Goal: Task Accomplishment & Management: Complete application form

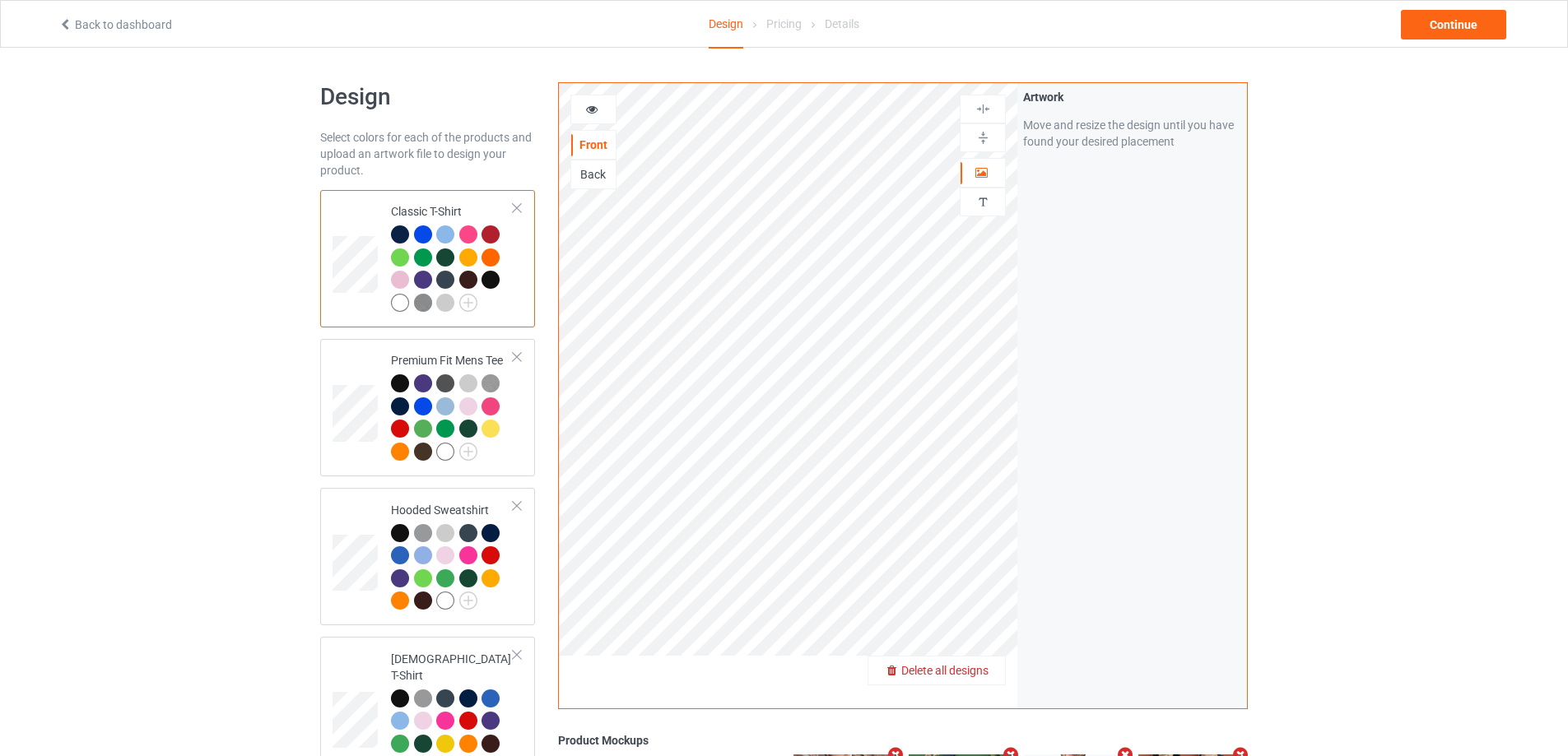
click at [972, 670] on span "Delete all designs" at bounding box center [945, 671] width 87 height 14
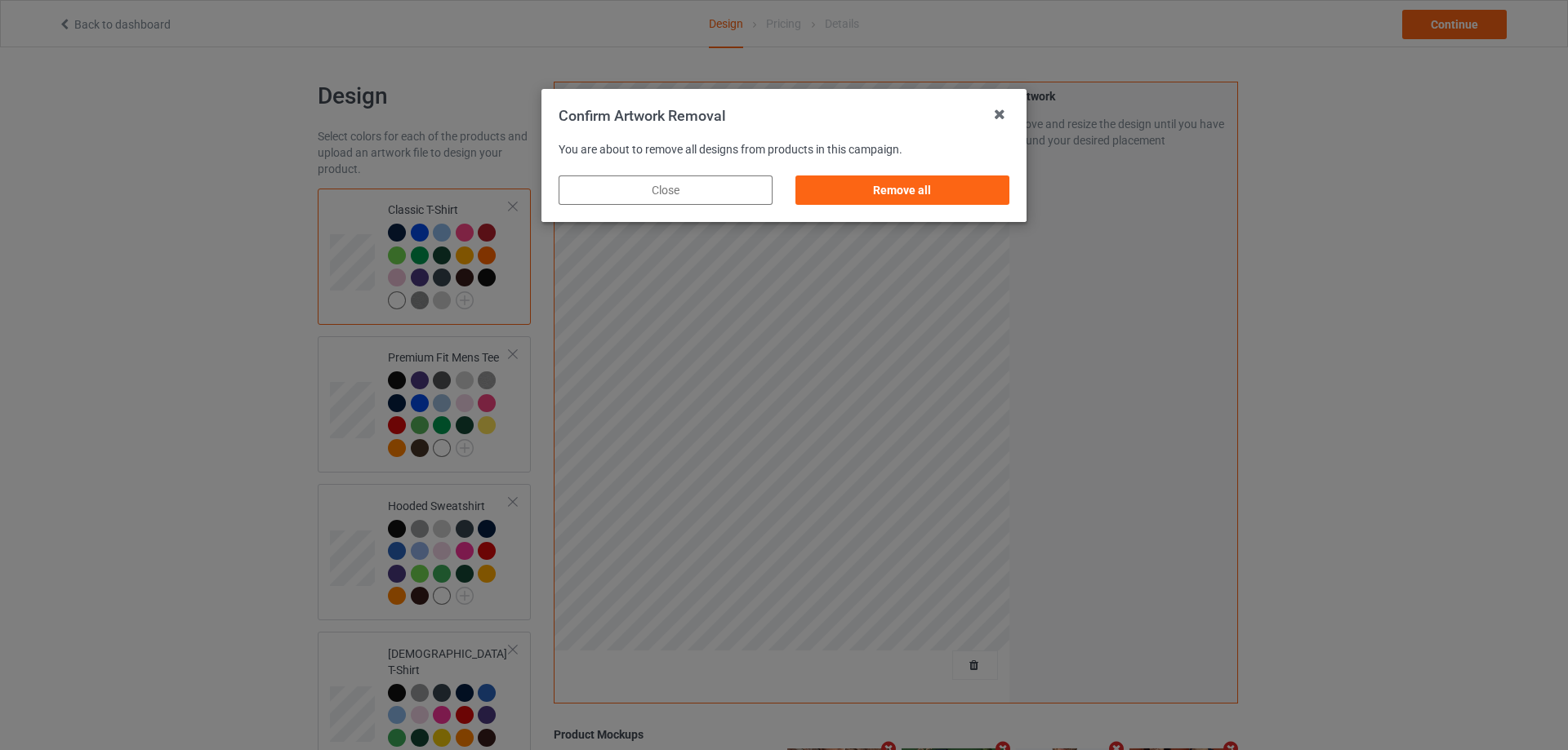
click at [1010, 194] on div "Remove all" at bounding box center [902, 190] width 237 height 52
click at [959, 176] on div "Remove all" at bounding box center [902, 190] width 214 height 30
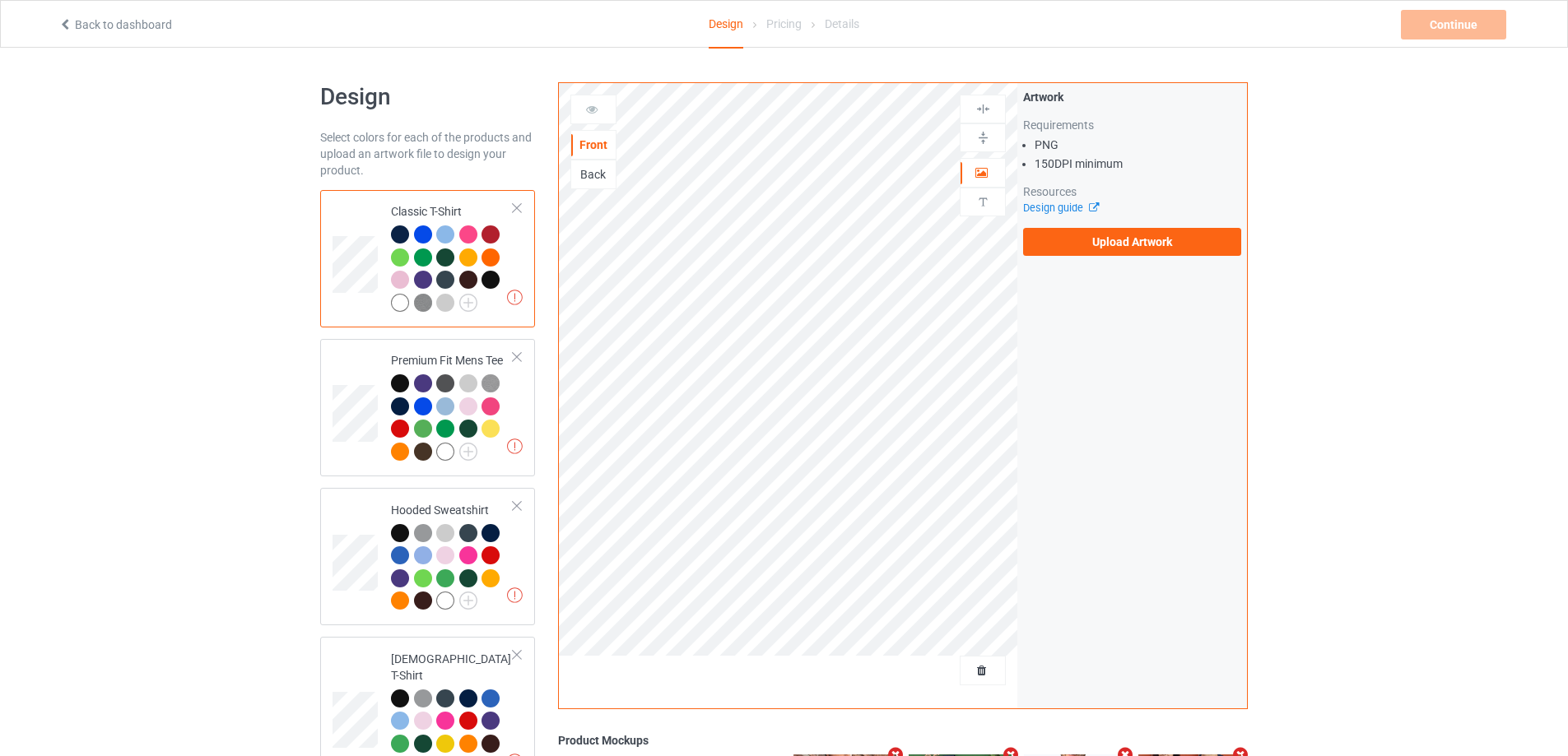
click at [1094, 259] on div "Artwork Requirements PNG 150 DPI minimum Resources Design guide Upload Artwork" at bounding box center [1132, 173] width 230 height 179
click at [1101, 249] on label "Upload Artwork" at bounding box center [1132, 242] width 218 height 28
click at [0, 0] on input "Upload Artwork" at bounding box center [0, 0] width 0 height 0
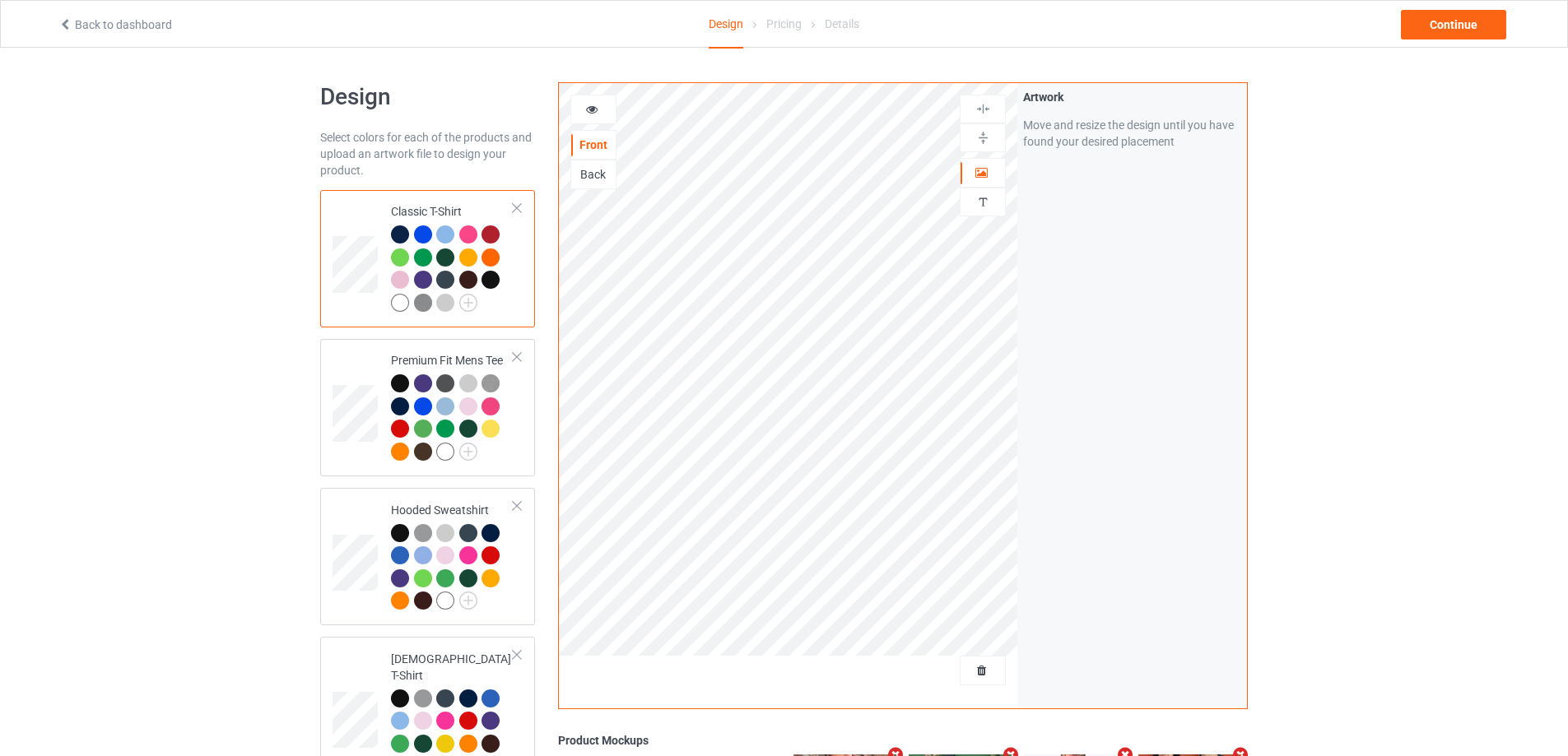
click at [1469, 41] on div "Back to dashboard Design Pricing Details Continue" at bounding box center [784, 23] width 1474 height 46
click at [1476, 27] on div "Continue" at bounding box center [1453, 24] width 106 height 30
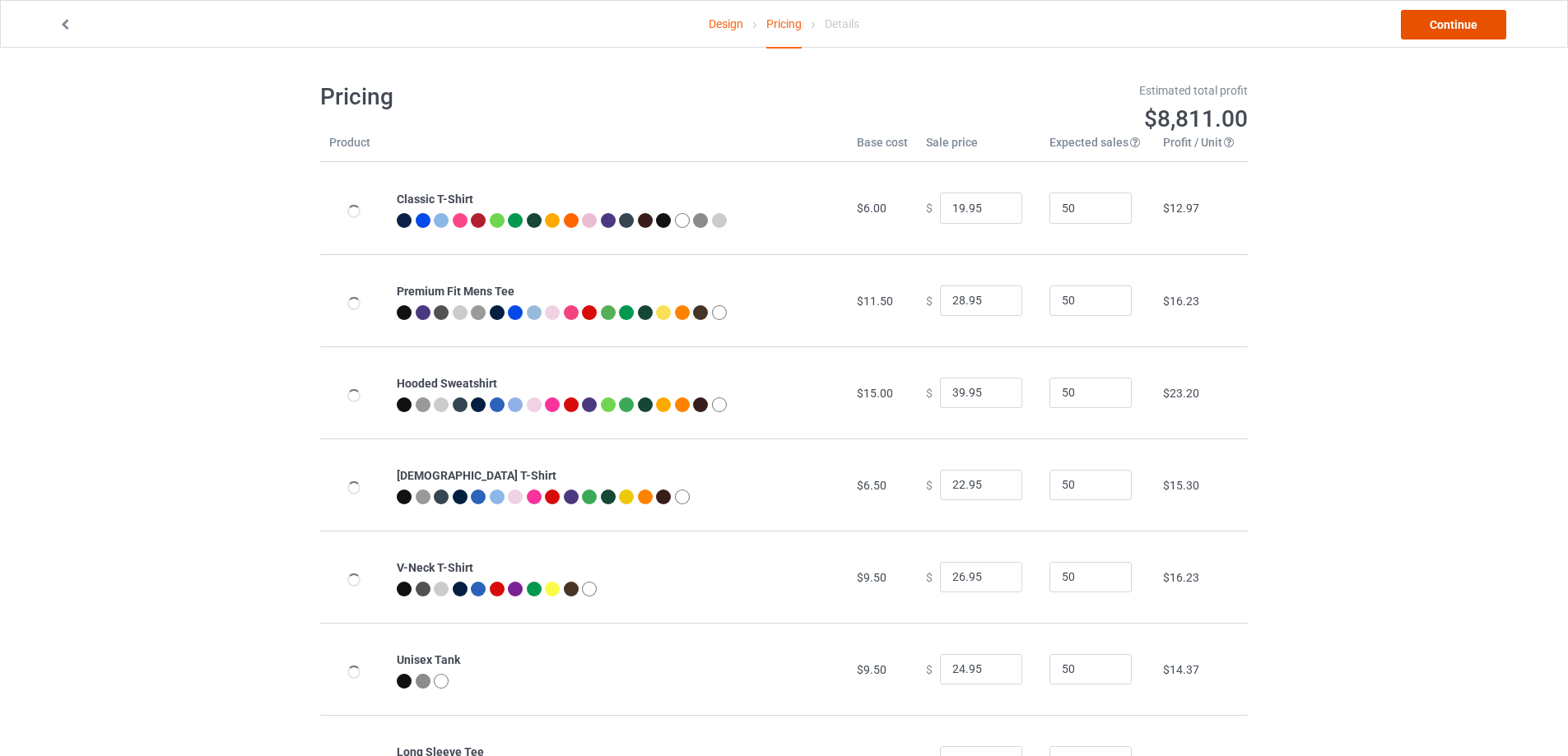
click at [1476, 26] on link "Continue" at bounding box center [1453, 24] width 106 height 30
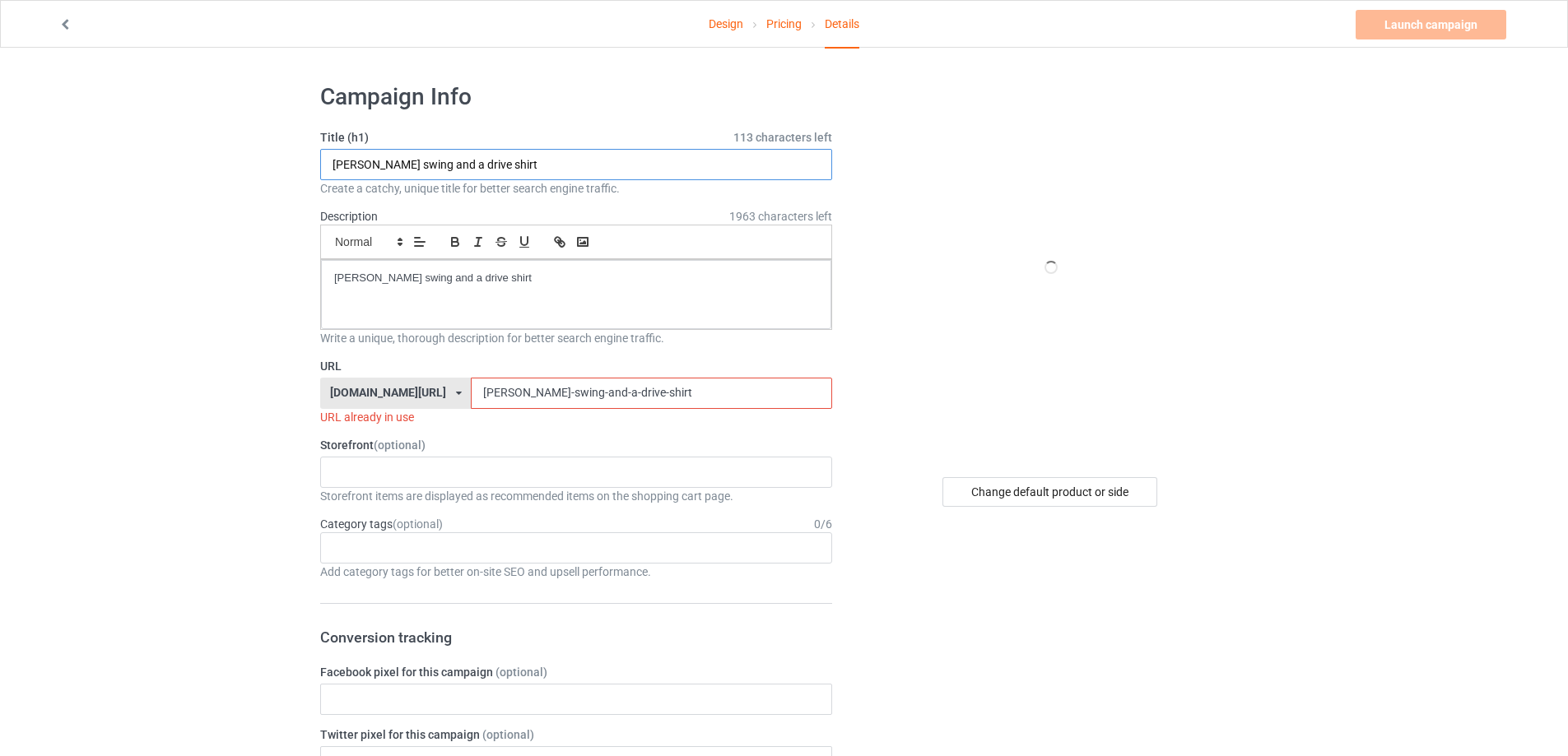
drag, startPoint x: 368, startPoint y: 163, endPoint x: 66, endPoint y: 178, distance: 302.4
paste input "sell the team [PERSON_NAME]'s clown show"
type input "sell the team [PERSON_NAME]'s clown show shirt"
drag, startPoint x: 554, startPoint y: 289, endPoint x: 115, endPoint y: 352, distance: 443.5
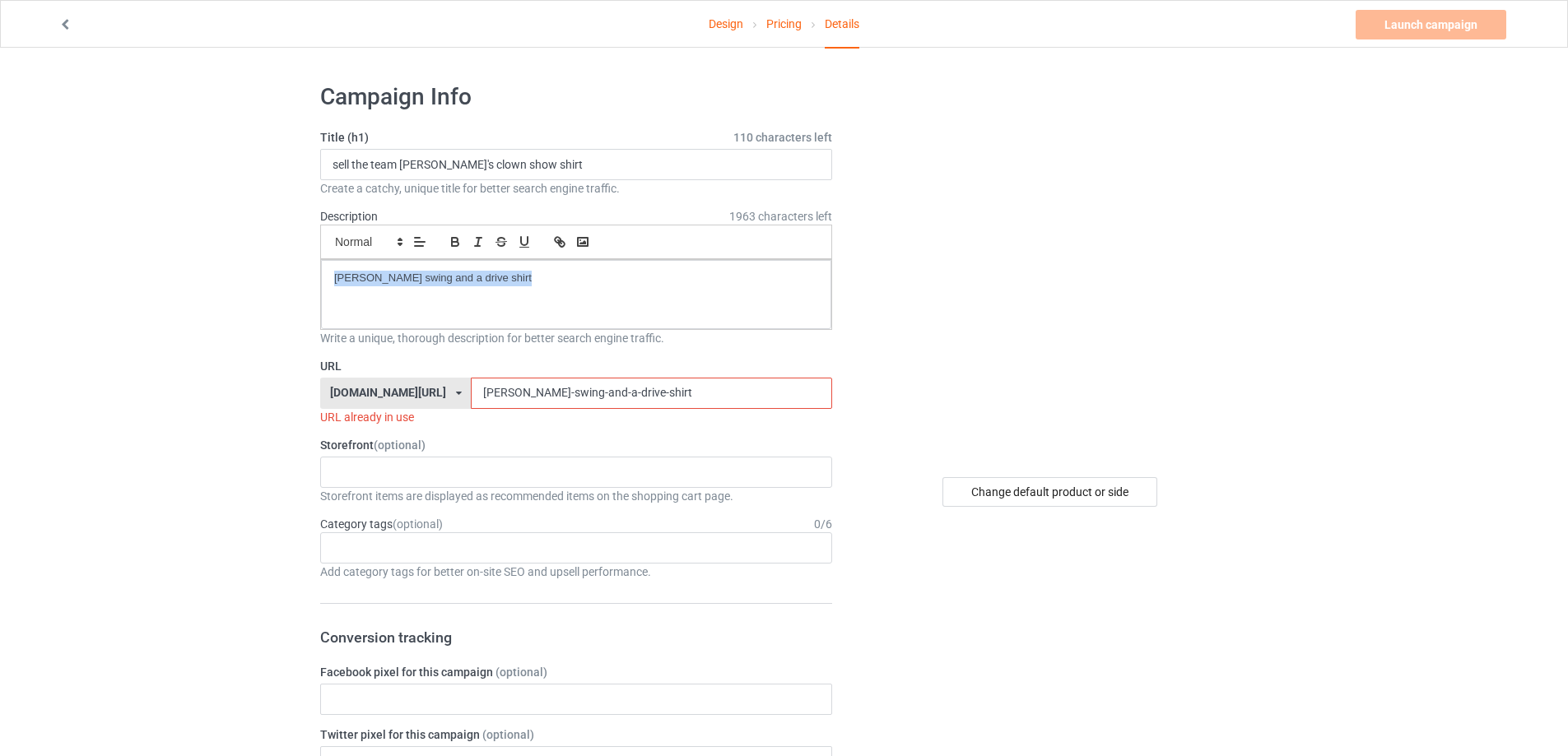
drag, startPoint x: 240, startPoint y: 382, endPoint x: 189, endPoint y: 382, distance: 51.0
paste input "sell-the-team-[PERSON_NAME]-clown-show"
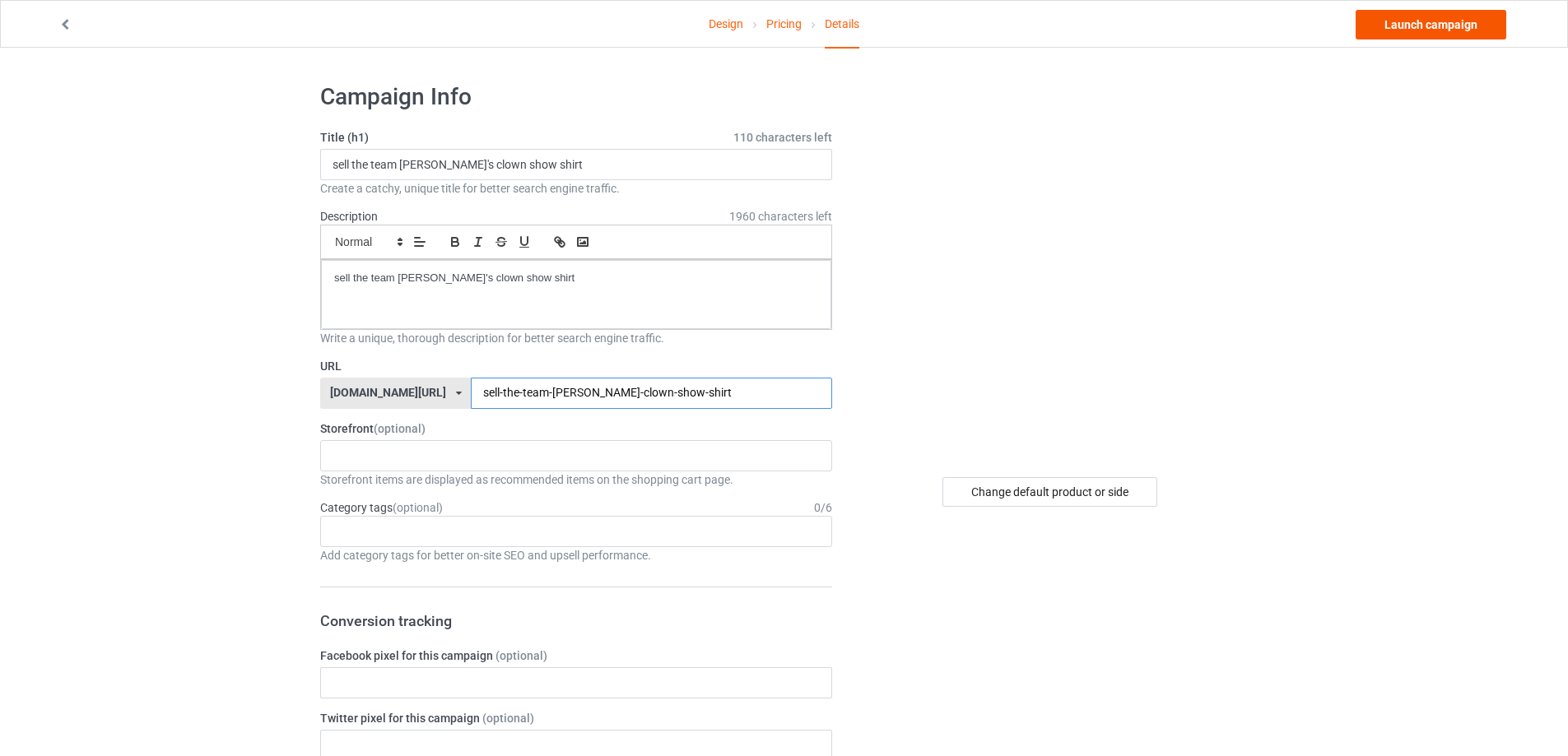
type input "sell-the-team-[PERSON_NAME]-clown-show-shirt"
click at [1411, 29] on link "Launch campaign" at bounding box center [1430, 24] width 150 height 30
